Goal: Transaction & Acquisition: Purchase product/service

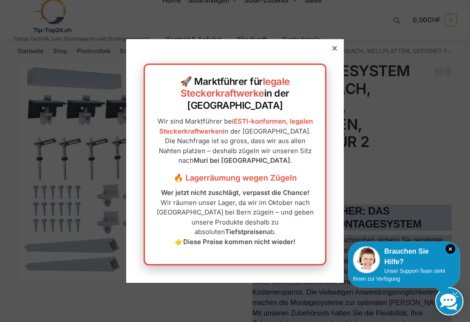
click at [336, 52] on div at bounding box center [334, 48] width 8 height 8
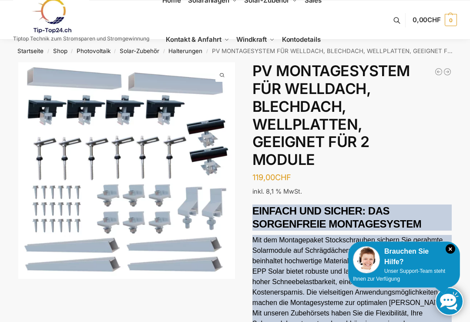
click at [447, 249] on icon "×" at bounding box center [450, 249] width 10 height 10
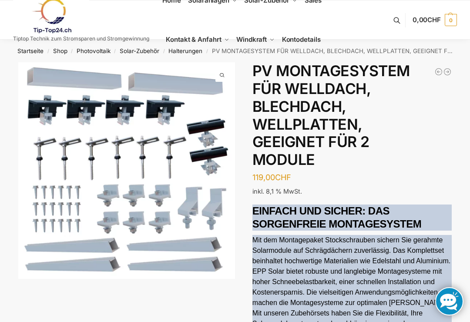
click at [193, 55] on link "Kontakt & Anfahrt" at bounding box center [197, 39] width 70 height 39
click at [139, 53] on link "Solar-Zubehör" at bounding box center [140, 50] width 40 height 7
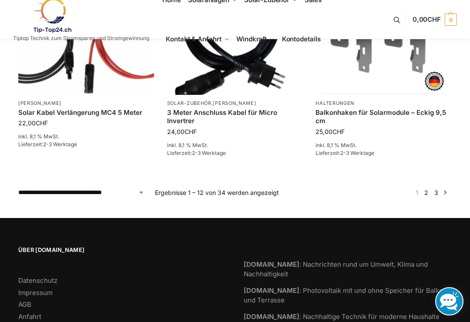
scroll to position [733, 0]
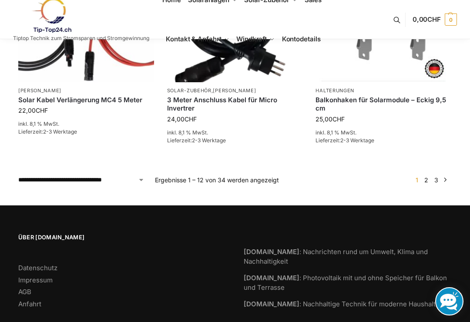
click at [427, 180] on link "2" at bounding box center [426, 179] width 8 height 7
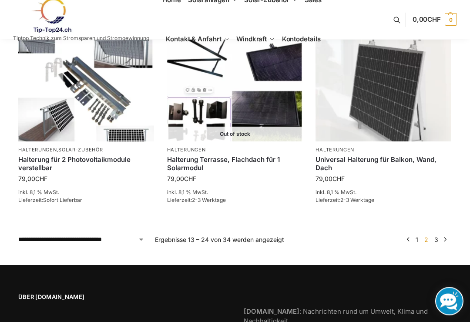
scroll to position [684, 0]
click at [437, 243] on link "3" at bounding box center [436, 239] width 8 height 7
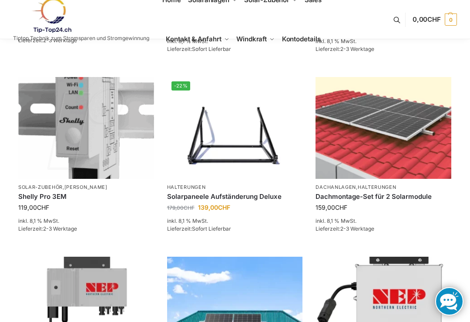
scroll to position [287, 0]
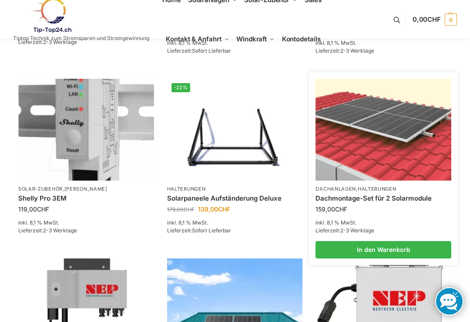
click at [394, 203] on link "Dachmontage-Set für 2 Solarmodule" at bounding box center [383, 198] width 136 height 9
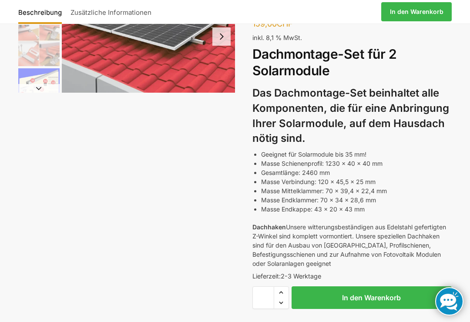
scroll to position [87, 0]
